Goal: Task Accomplishment & Management: Manage account settings

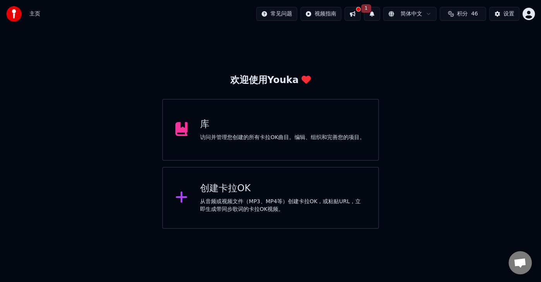
click at [291, 138] on div "访问并管理您创建的所有卡拉OK曲目。编辑、组织和完善您的项目。" at bounding box center [282, 138] width 165 height 8
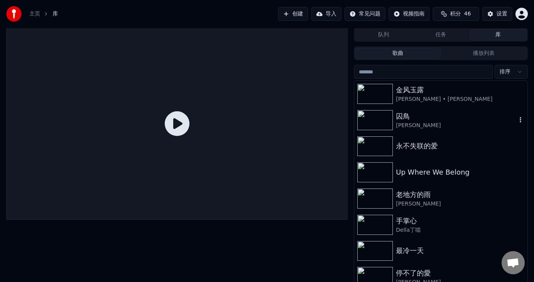
click at [378, 116] on img at bounding box center [375, 120] width 36 height 20
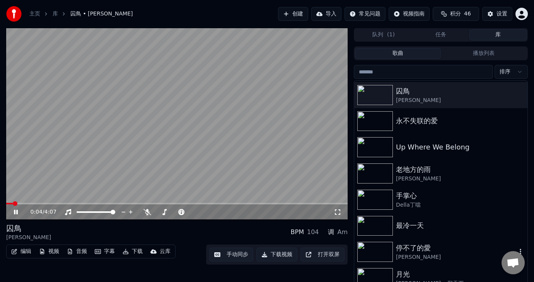
scroll to position [39, 0]
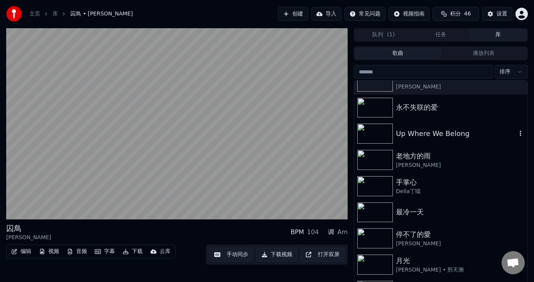
click at [453, 137] on div "Up Where We Belong" at bounding box center [456, 133] width 121 height 11
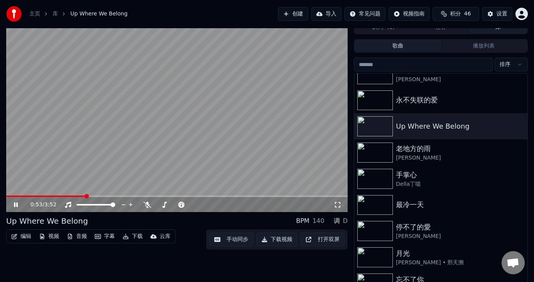
scroll to position [10, 0]
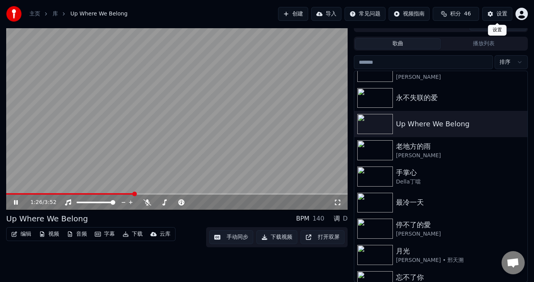
click at [504, 11] on div "设置" at bounding box center [502, 14] width 11 height 8
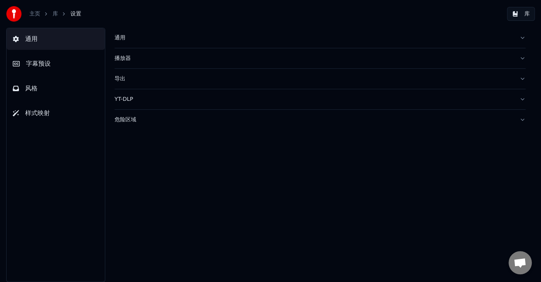
click at [40, 89] on button "风格" at bounding box center [56, 89] width 98 height 22
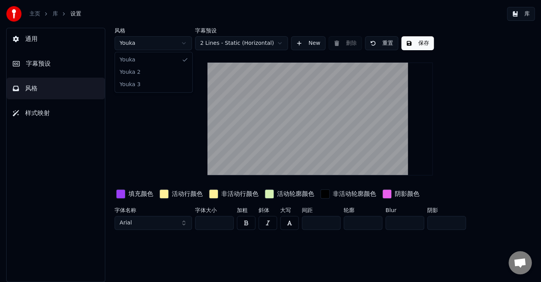
click at [183, 42] on html "主页 库 设置 库 通用 字幕预设 风格 样式映射 风格 Youka 字幕预设 2 Lines - Static (Horizontal) New 删除 重置…" at bounding box center [270, 141] width 541 height 282
type input "***"
type input "*"
click at [185, 42] on html "主页 库 设置 库 通用 字幕预设 风格 样式映射 风格 Youka 2 字幕预设 2 Lines - Static (Horizontal) New 删除 …" at bounding box center [270, 141] width 541 height 282
click at [37, 37] on button "通用" at bounding box center [56, 39] width 98 height 22
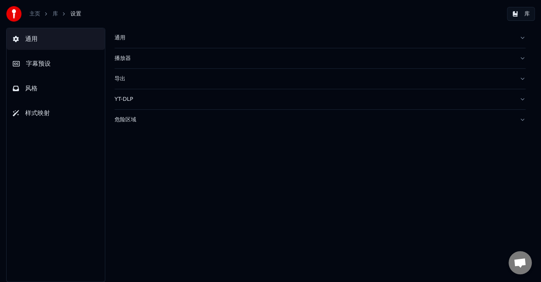
click at [128, 38] on div "通用" at bounding box center [314, 38] width 398 height 8
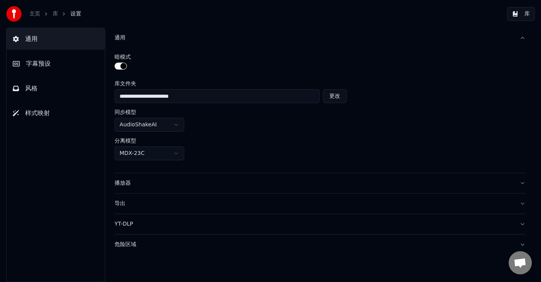
click at [37, 115] on span "样式映射" at bounding box center [37, 113] width 25 height 9
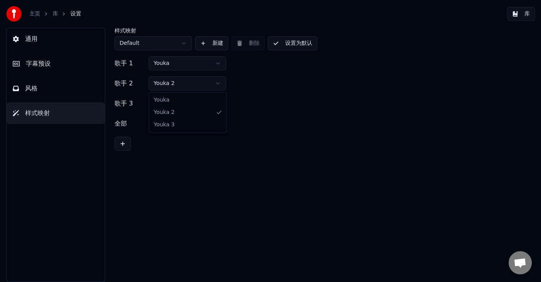
click at [201, 77] on html "主页 库 设置 库 通用 字幕预设 风格 样式映射 样式映射 Default 新建 删除 设置为默认 歌手 1 Youka 歌手 2 Youka 2 歌手 3…" at bounding box center [270, 141] width 541 height 282
click at [37, 59] on span "字幕预设" at bounding box center [38, 63] width 25 height 9
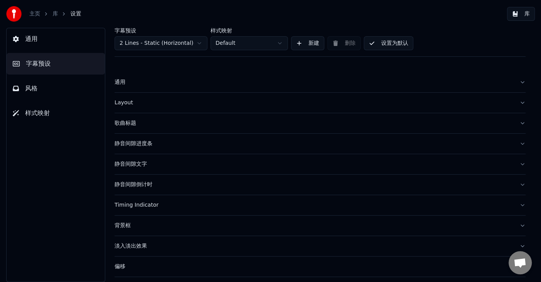
click at [119, 99] on div "Layout" at bounding box center [314, 103] width 398 height 8
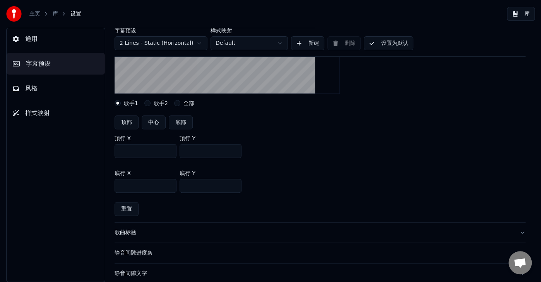
scroll to position [155, 0]
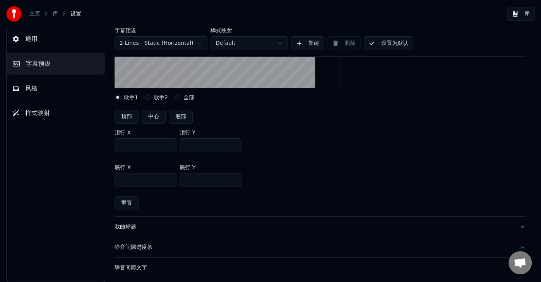
click at [150, 96] on div "歌手2" at bounding box center [156, 97] width 24 height 6
click at [162, 95] on label "歌手2" at bounding box center [161, 97] width 14 height 5
click at [150, 95] on button "歌手2" at bounding box center [147, 97] width 6 height 6
click at [128, 92] on div at bounding box center [320, 31] width 411 height 125
click at [117, 97] on button "歌手1" at bounding box center [118, 97] width 6 height 6
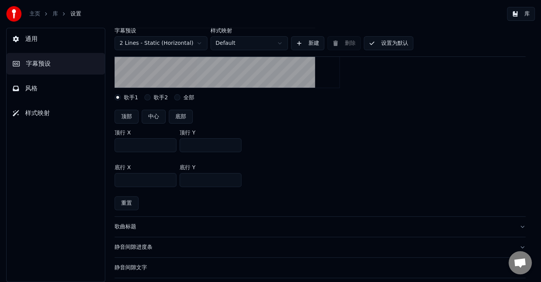
click at [152, 95] on div "歌手2" at bounding box center [156, 97] width 24 height 6
click at [154, 95] on label "歌手2" at bounding box center [161, 97] width 14 height 5
click at [150, 94] on button "歌手2" at bounding box center [147, 97] width 6 height 6
click at [209, 145] on input "***" at bounding box center [210, 145] width 62 height 14
type input "****"
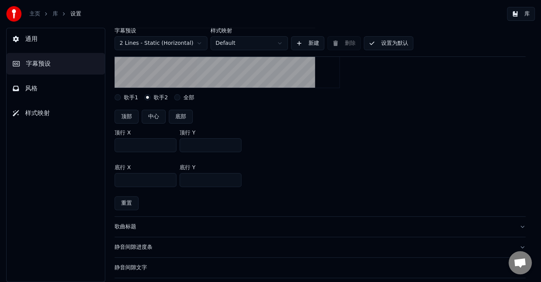
click at [222, 179] on input "***" at bounding box center [210, 180] width 62 height 14
type input "****"
click at [210, 202] on div "Layout settings for subtitles 歌手1 歌手2 全部 顶部 中心 底部 顶行 X *** 顶行 Y **** 底行 X *** 底…" at bounding box center [320, 87] width 411 height 258
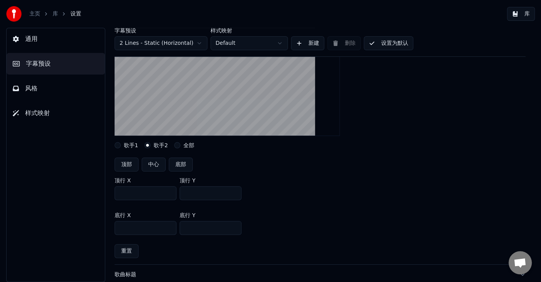
scroll to position [77, 0]
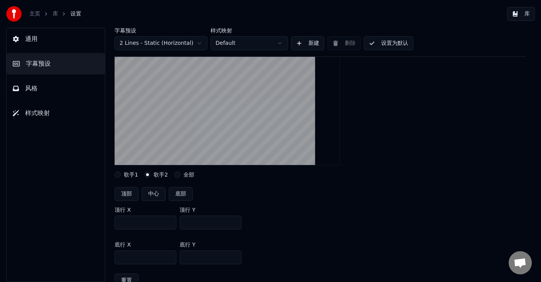
click at [382, 43] on button "设置为默认" at bounding box center [389, 43] width 50 height 14
click at [382, 43] on button "完成" at bounding box center [380, 43] width 33 height 14
click at [519, 19] on button "库" at bounding box center [521, 14] width 28 height 14
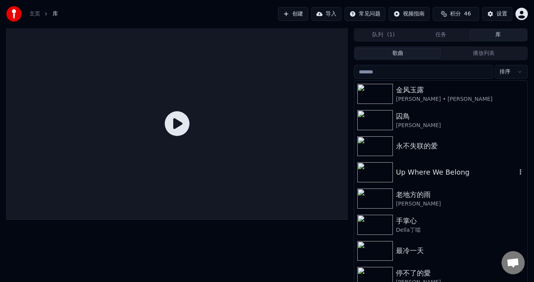
click at [424, 178] on div "Up Where We Belong" at bounding box center [456, 172] width 121 height 11
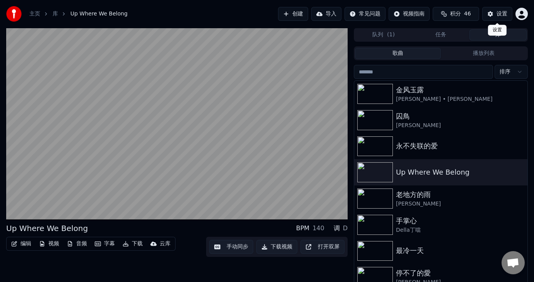
click at [498, 12] on div "设置" at bounding box center [502, 14] width 11 height 8
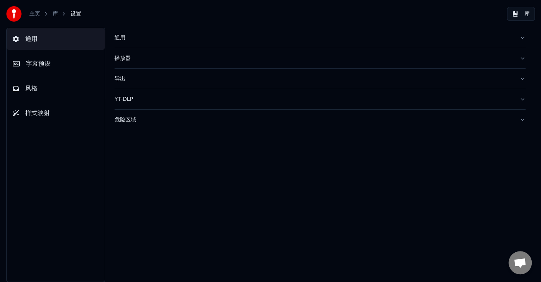
click at [115, 37] on div "通用" at bounding box center [314, 38] width 398 height 8
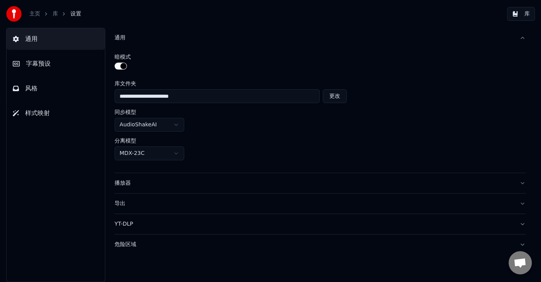
click at [42, 68] on span "字幕预设" at bounding box center [38, 63] width 25 height 9
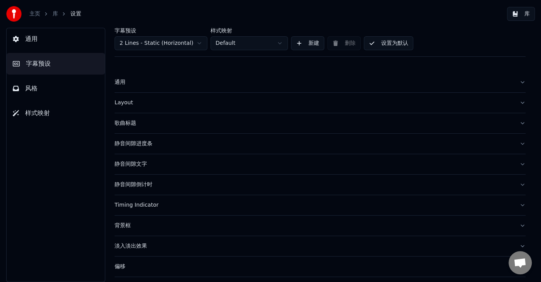
click at [128, 104] on div "Layout" at bounding box center [314, 103] width 398 height 8
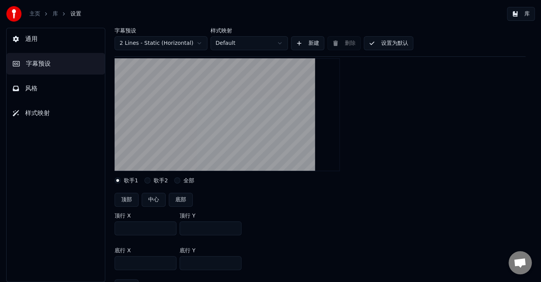
scroll to position [77, 0]
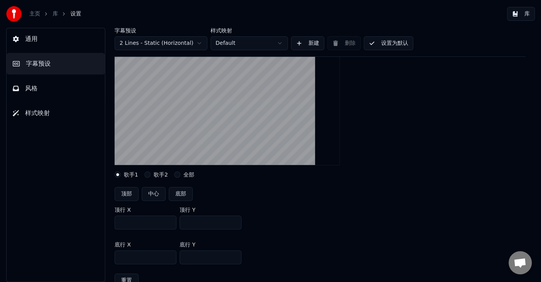
click at [151, 173] on div "歌手2" at bounding box center [156, 175] width 24 height 6
click at [150, 174] on div "歌手2" at bounding box center [156, 175] width 24 height 6
click at [154, 174] on label "歌手2" at bounding box center [161, 174] width 14 height 5
click at [150, 174] on button "歌手2" at bounding box center [147, 175] width 6 height 6
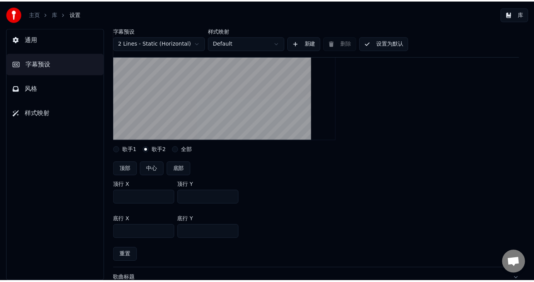
scroll to position [116, 0]
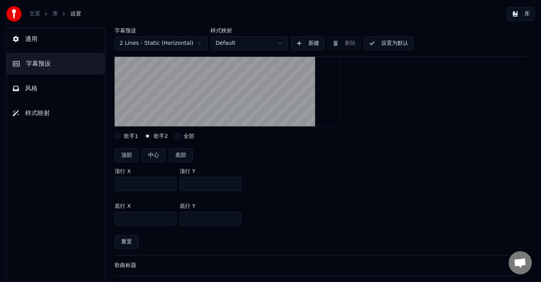
click at [212, 182] on input "***" at bounding box center [210, 184] width 62 height 14
type input "****"
click at [212, 219] on input "***" at bounding box center [210, 219] width 62 height 14
type input "****"
click at [208, 193] on div "顶行 X *** 顶行 Y ****" at bounding box center [320, 179] width 411 height 35
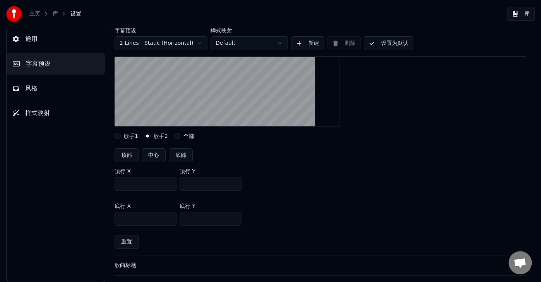
click at [195, 242] on div "Layout settings for subtitles 歌手1 歌手2 全部 顶部 中心 底部 顶行 X *** 顶行 Y **** 底行 X *** 底…" at bounding box center [320, 126] width 411 height 258
click at [382, 44] on button "设置为默认" at bounding box center [389, 43] width 50 height 14
click at [530, 14] on button "库" at bounding box center [521, 14] width 28 height 14
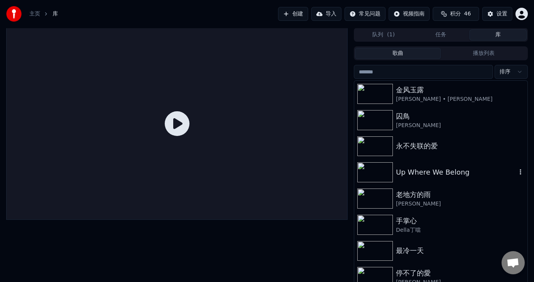
click at [419, 175] on div "Up Where We Belong" at bounding box center [456, 172] width 121 height 11
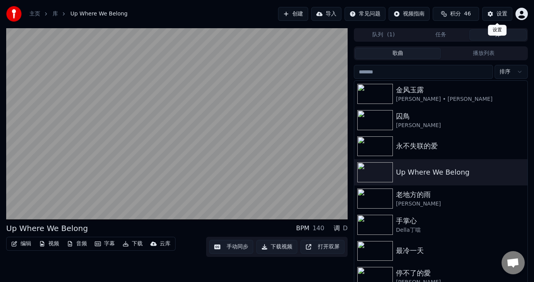
click at [498, 13] on div "设置" at bounding box center [502, 14] width 11 height 8
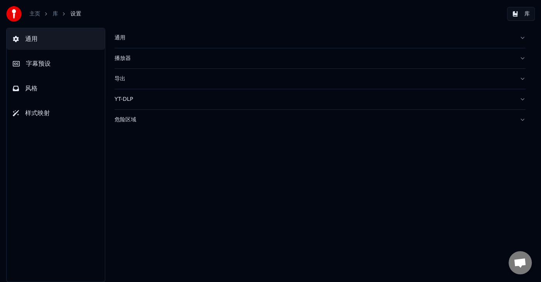
click at [31, 88] on span "风格" at bounding box center [31, 88] width 12 height 9
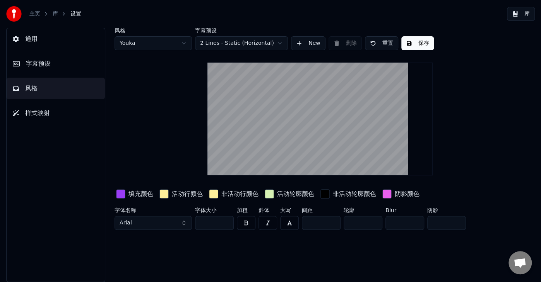
click at [390, 193] on div "button" at bounding box center [386, 194] width 9 height 9
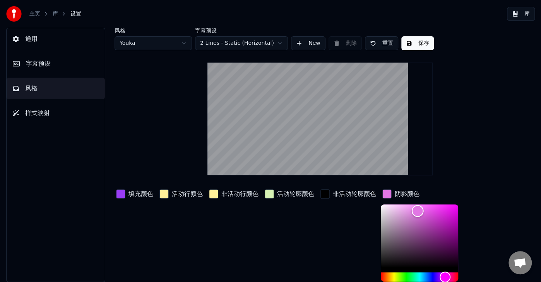
drag, startPoint x: 429, startPoint y: 209, endPoint x: 417, endPoint y: 211, distance: 12.1
click at [417, 211] on div "Color" at bounding box center [418, 211] width 12 height 12
click at [391, 267] on div "Color" at bounding box center [419, 236] width 77 height 63
click at [387, 264] on div "Color" at bounding box center [392, 268] width 12 height 12
type input "*******"
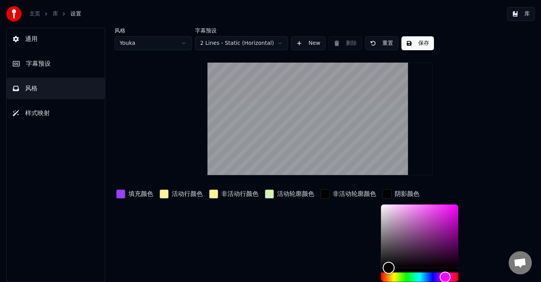
drag, startPoint x: 387, startPoint y: 264, endPoint x: 388, endPoint y: 269, distance: 5.2
click at [388, 269] on div "Color" at bounding box center [389, 268] width 12 height 12
click at [315, 256] on div "活动轮廓颜色" at bounding box center [289, 246] width 53 height 117
click at [385, 191] on div "button" at bounding box center [386, 194] width 9 height 9
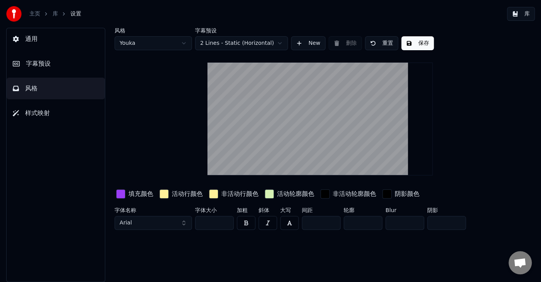
click at [273, 195] on div "button" at bounding box center [269, 194] width 9 height 9
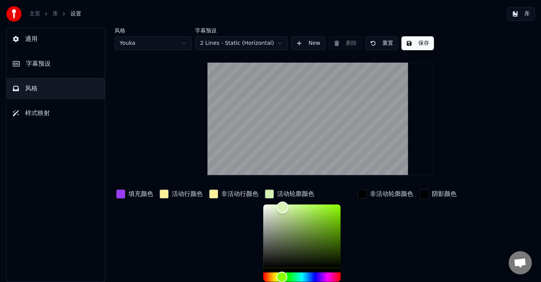
click at [268, 263] on div "Color" at bounding box center [301, 236] width 77 height 63
type input "*******"
click at [269, 265] on div "Color" at bounding box center [269, 265] width 12 height 12
click at [465, 253] on div "填充颜色 活动行颜色 非活动行颜色 活动轮廓颜色 ******* 非活动轮廓颜色 阴影颜色" at bounding box center [304, 246] width 379 height 117
click at [419, 45] on button "保存" at bounding box center [417, 43] width 32 height 14
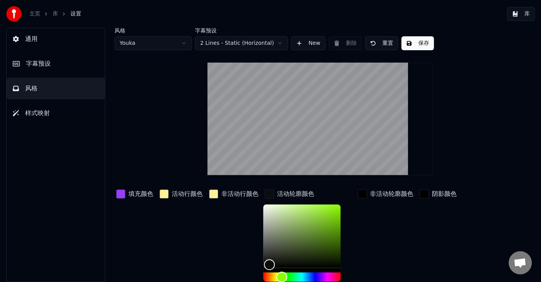
click at [527, 11] on button "库" at bounding box center [521, 14] width 28 height 14
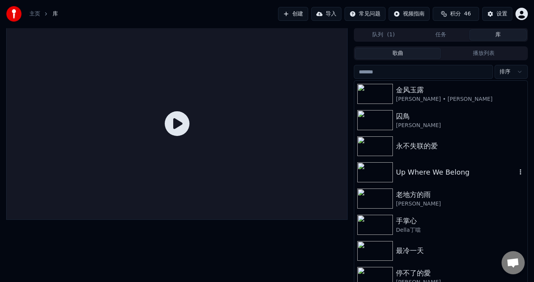
click at [439, 173] on div "Up Where We Belong" at bounding box center [456, 172] width 121 height 11
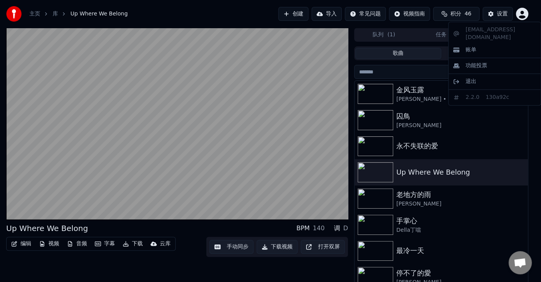
click at [525, 13] on html "主页 库 Up Where We Belong 创建 导入 常见问题 视频指南 积分 46 设置 Up Where We Belong BPM 140 调 D…" at bounding box center [270, 141] width 541 height 282
click at [523, 13] on html "主页 库 Up Where We Belong 创建 导入 常见问题 视频指南 积分 46 设置 Up Where We Belong BPM 140 调 D…" at bounding box center [270, 141] width 541 height 282
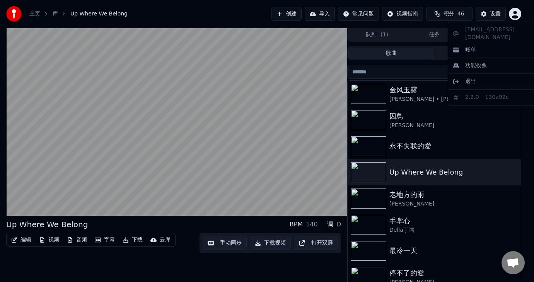
click at [523, 13] on html "主页 库 Up Where We Belong 创建 导入 常见问题 视频指南 积分 46 设置 Up Where We Belong BPM 140 调 D…" at bounding box center [267, 141] width 534 height 282
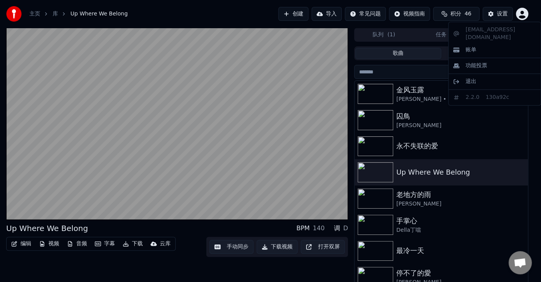
click at [500, 11] on html "主页 库 Up Where We Belong 创建 导入 常见问题 视频指南 积分 46 设置 Up Where We Belong BPM 140 调 D…" at bounding box center [270, 141] width 541 height 282
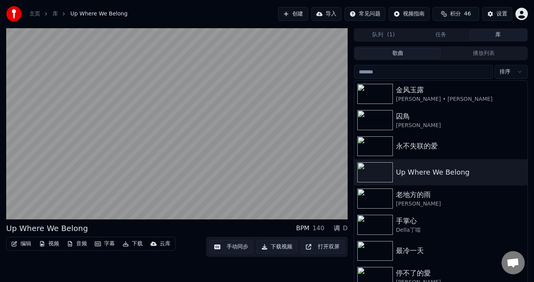
click at [494, 15] on button "设置" at bounding box center [497, 14] width 30 height 14
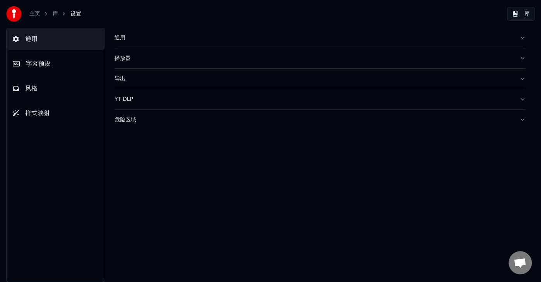
click at [38, 86] on button "风格" at bounding box center [56, 89] width 98 height 22
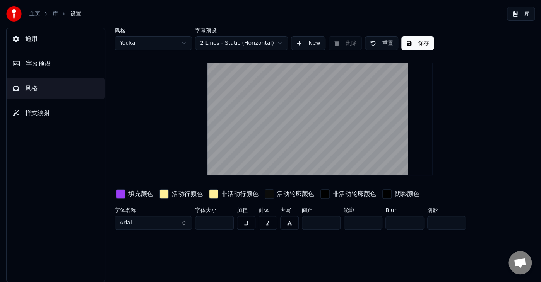
click at [217, 225] on input "***" at bounding box center [214, 223] width 39 height 14
click at [226, 219] on input "***" at bounding box center [214, 223] width 39 height 14
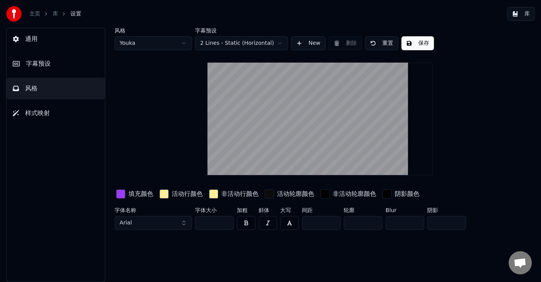
click at [226, 219] on input "***" at bounding box center [214, 223] width 39 height 14
click at [180, 44] on html "主页 库 设置 库 通用 字幕预设 风格 样式映射 风格 Youka 字幕预设 2 Lines - Static (Horizontal) New 删除 重置…" at bounding box center [270, 141] width 541 height 282
type input "***"
type input "*"
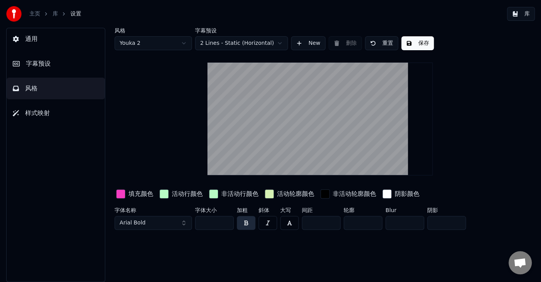
click at [184, 41] on html "主页 库 设置 库 通用 字幕预设 风格 样式映射 风格 Youka 2 字幕预设 2 Lines - Static (Horizontal) New 删除 …" at bounding box center [270, 141] width 541 height 282
type input "***"
type input "*"
type input "***"
click at [224, 224] on input "***" at bounding box center [214, 223] width 39 height 14
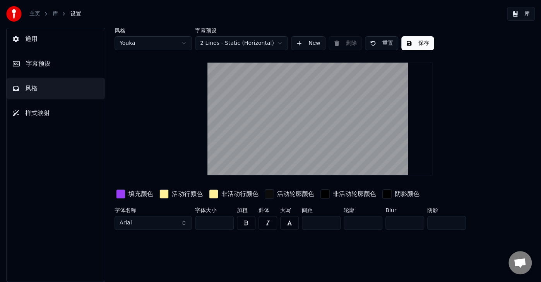
click at [332, 220] on input "*" at bounding box center [321, 223] width 39 height 14
click at [181, 42] on html "主页 库 设置 库 通用 字幕预设 风格 样式映射 风格 Youka 字幕预设 2 Lines - Static (Horizontal) New 删除 重置…" at bounding box center [270, 141] width 541 height 282
type input "*"
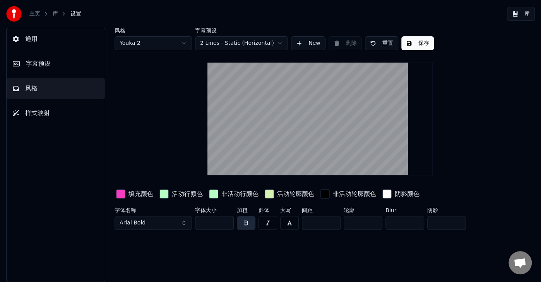
click at [332, 219] on input "*" at bounding box center [321, 223] width 39 height 14
type input "*"
click at [332, 219] on input "*" at bounding box center [321, 223] width 39 height 14
click at [186, 40] on html "主页 库 设置 库 通用 字幕预设 风格 样式映射 风格 Youka 2 字幕预设 2 Lines - Static (Horizontal) New 删除 …" at bounding box center [270, 141] width 541 height 282
click at [253, 225] on button "button" at bounding box center [246, 223] width 19 height 14
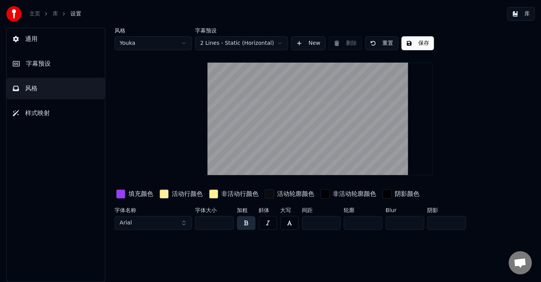
click at [249, 222] on button "button" at bounding box center [246, 223] width 19 height 14
click at [246, 227] on button "button" at bounding box center [246, 223] width 19 height 14
click at [182, 42] on html "主页 库 设置 库 通用 字幕预设 风格 样式映射 风格 Youka 字幕预设 2 Lines - Static (Horizontal) New 删除 重置…" at bounding box center [270, 141] width 541 height 282
type input "*"
click at [407, 38] on button "保存" at bounding box center [417, 43] width 32 height 14
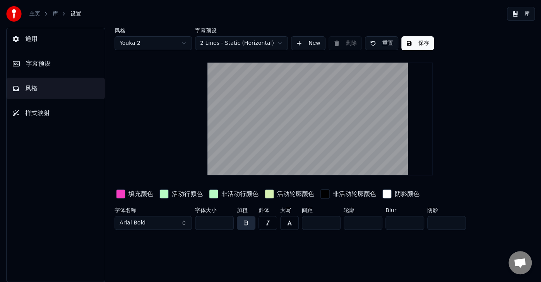
click at [430, 49] on button "保存" at bounding box center [417, 43] width 32 height 14
click at [421, 43] on button "完成" at bounding box center [417, 43] width 32 height 14
click at [527, 10] on button "库" at bounding box center [521, 14] width 28 height 14
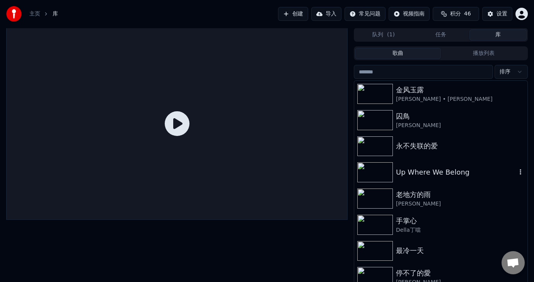
click at [445, 175] on div "Up Where We Belong" at bounding box center [456, 172] width 121 height 11
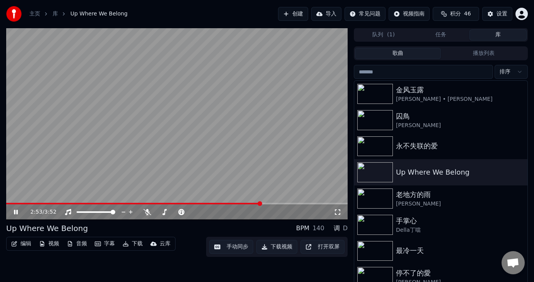
scroll to position [10, 0]
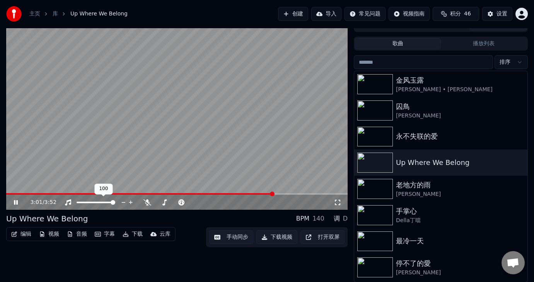
click at [108, 200] on div at bounding box center [103, 203] width 62 height 8
click at [101, 203] on div at bounding box center [103, 203] width 62 height 8
click at [281, 235] on button "下载视频" at bounding box center [276, 238] width 41 height 14
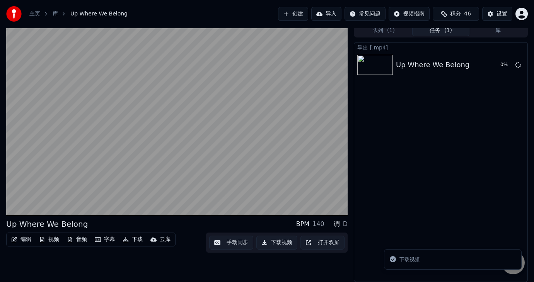
scroll to position [4, 0]
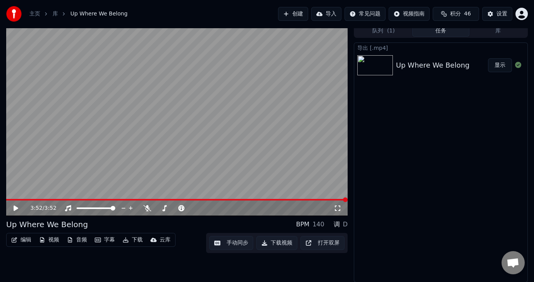
click at [497, 64] on button "显示" at bounding box center [500, 65] width 24 height 14
click at [504, 34] on button "库" at bounding box center [498, 31] width 57 height 11
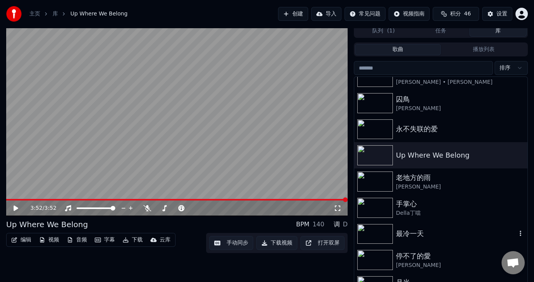
scroll to position [0, 0]
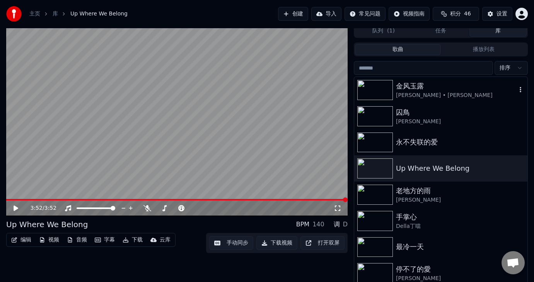
click at [386, 92] on img at bounding box center [375, 90] width 36 height 20
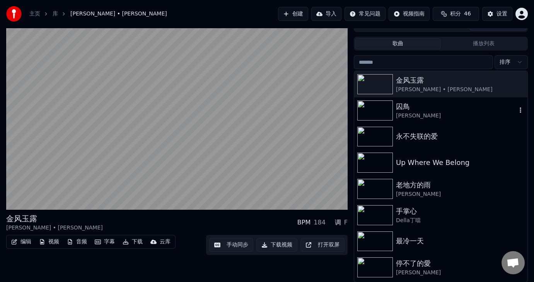
click at [419, 104] on div "囚鳥" at bounding box center [456, 106] width 121 height 11
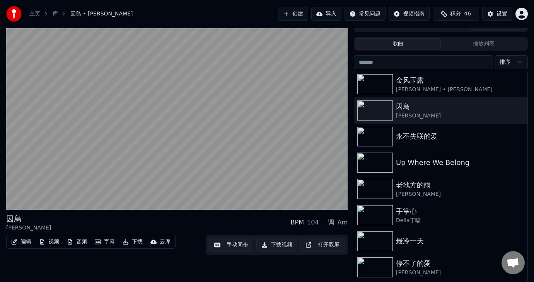
click at [530, 7] on div "主页 库 囚[PERSON_NAME] 创建 导入 常见问题 视频指南 积分 46 设置" at bounding box center [267, 14] width 534 height 28
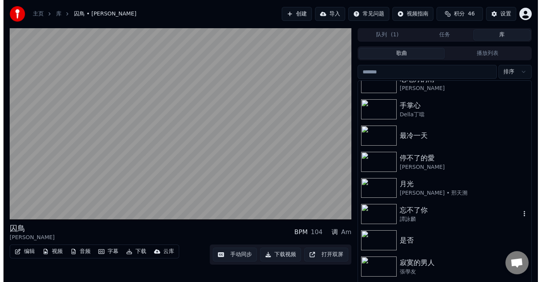
scroll to position [116, 0]
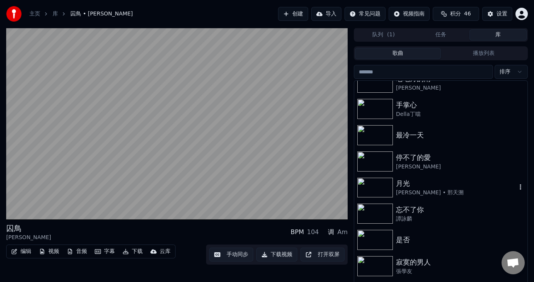
click at [419, 182] on div "月光" at bounding box center [456, 183] width 121 height 11
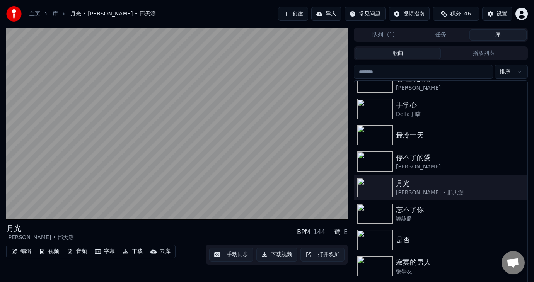
click at [524, 13] on html "主页 库 月光 • [PERSON_NAME] • 邢天溯 创建 导入 常见问题 视频指南 积分 46 设置 月光 [PERSON_NAME] • 邢天溯 B…" at bounding box center [267, 141] width 534 height 282
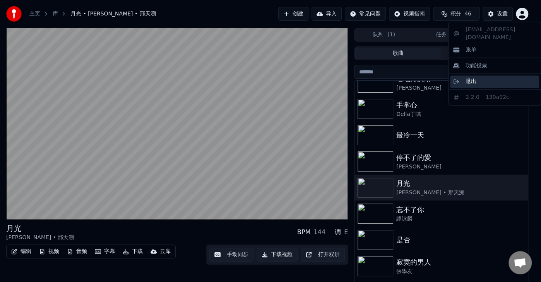
click at [471, 78] on span "退出" at bounding box center [470, 82] width 11 height 8
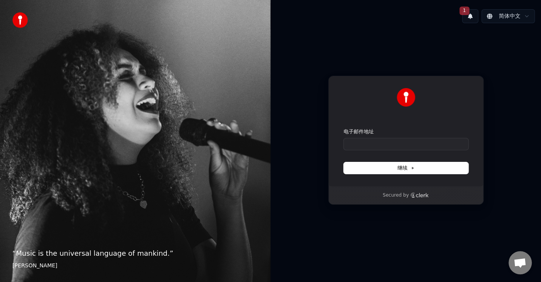
click at [400, 247] on div "使用 Google 登录 或者 电子邮件地址 继续 Secured by" at bounding box center [405, 140] width 270 height 222
